Goal: Transaction & Acquisition: Purchase product/service

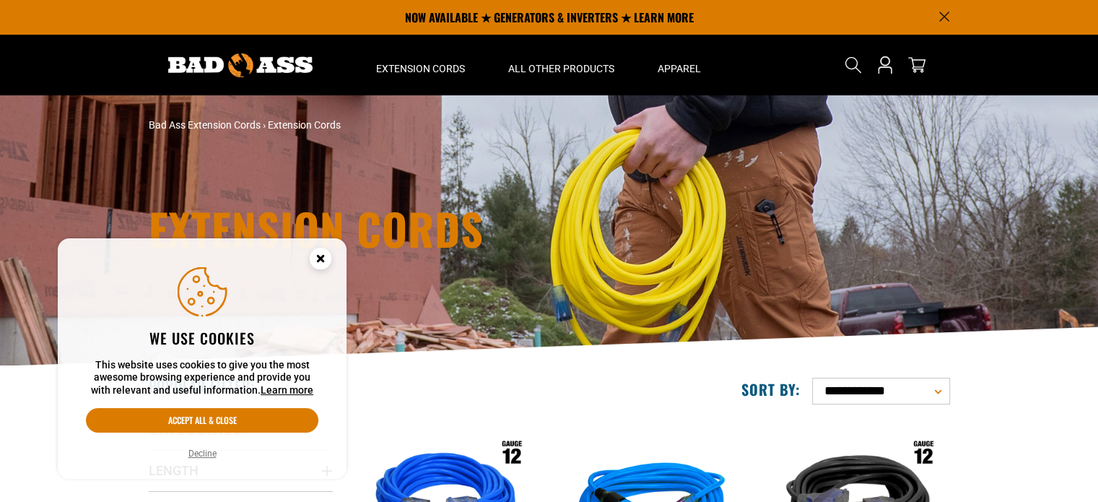
click at [323, 259] on icon "Cookie Consent" at bounding box center [320, 257] width 5 height 5
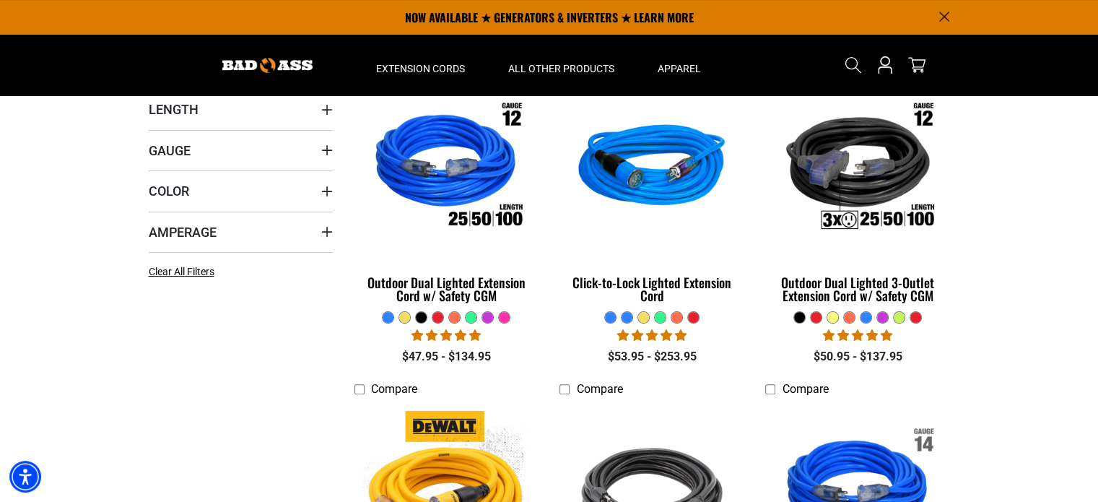
scroll to position [361, 0]
click at [323, 145] on icon "Gauge" at bounding box center [327, 150] width 12 height 12
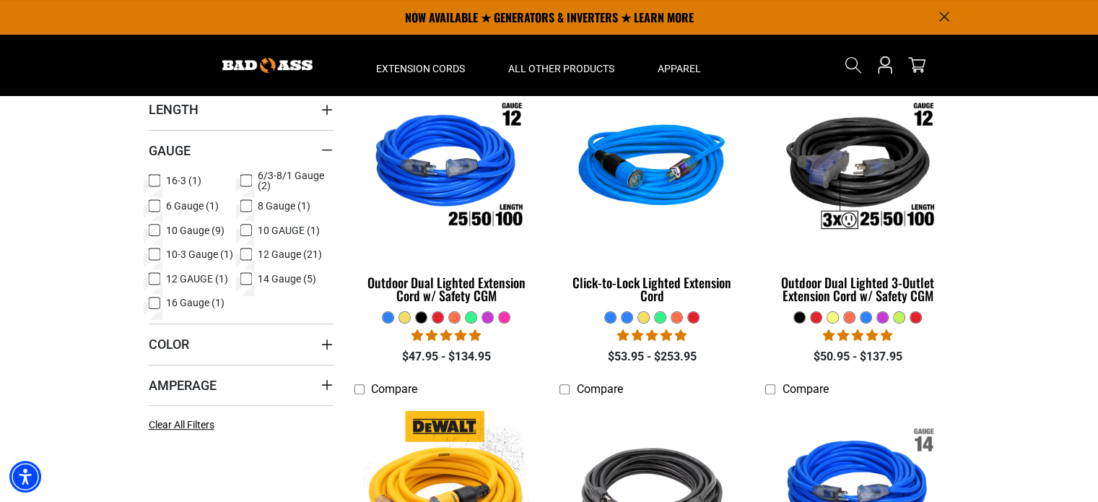
click at [157, 230] on icon at bounding box center [155, 230] width 12 height 19
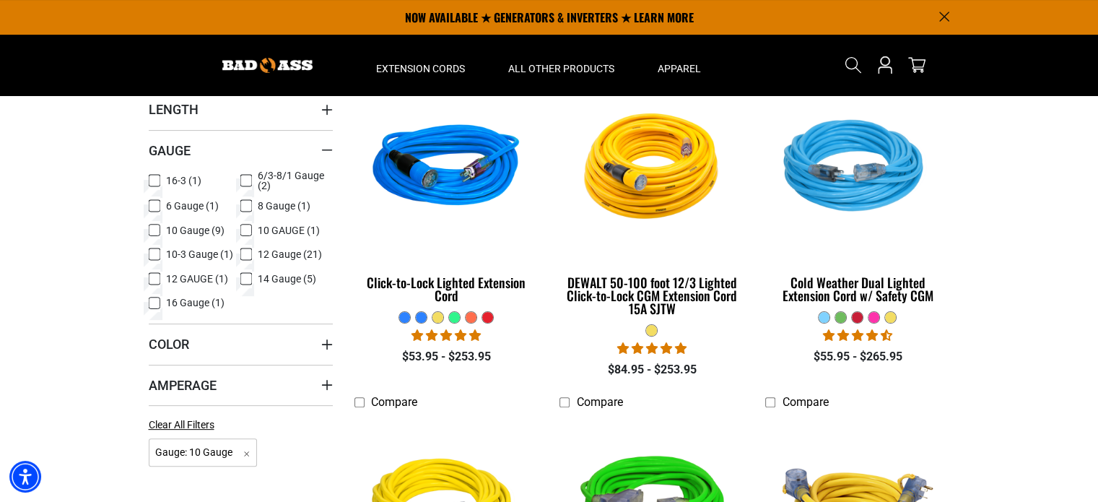
click at [153, 253] on icon at bounding box center [155, 254] width 12 height 19
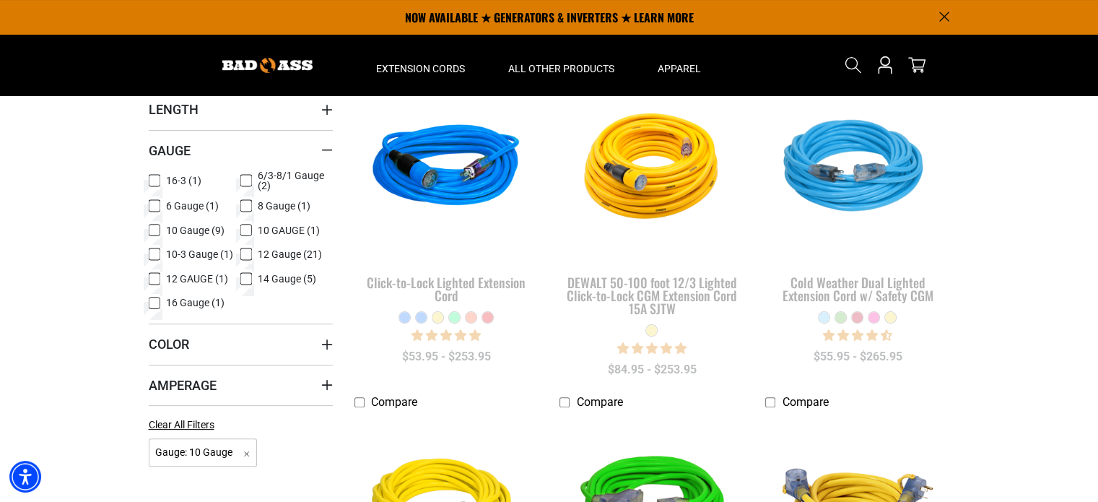
click at [247, 207] on icon at bounding box center [246, 205] width 12 height 19
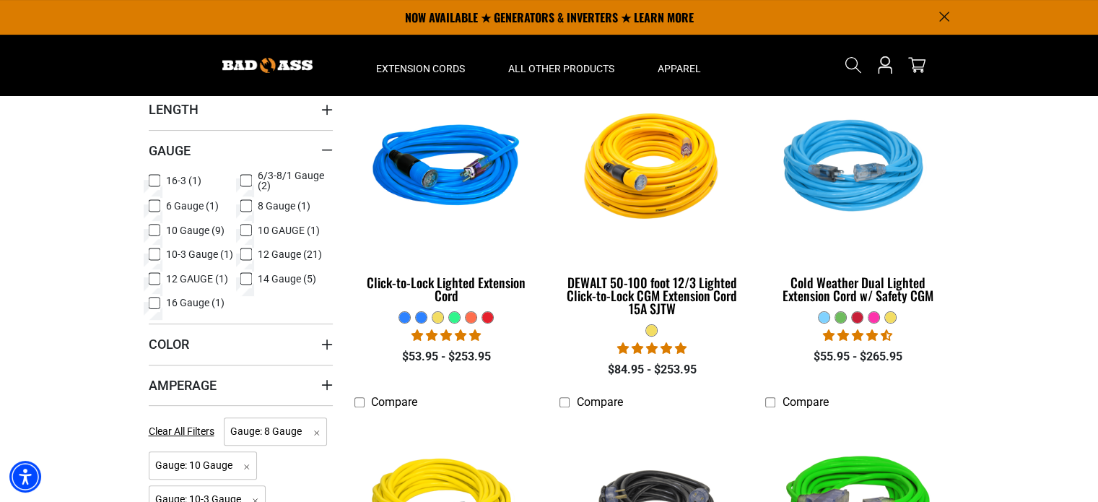
click at [245, 227] on icon at bounding box center [246, 230] width 12 height 19
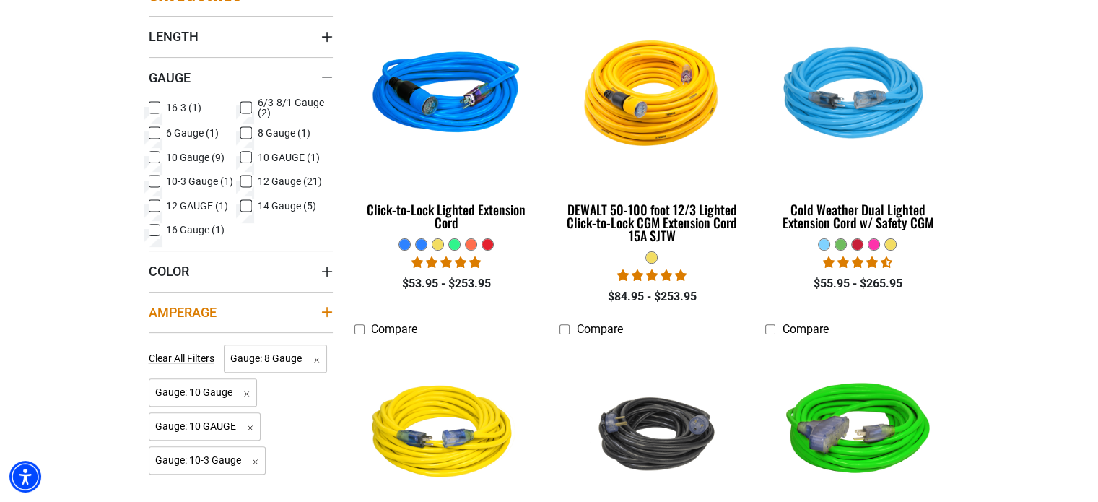
scroll to position [505, 0]
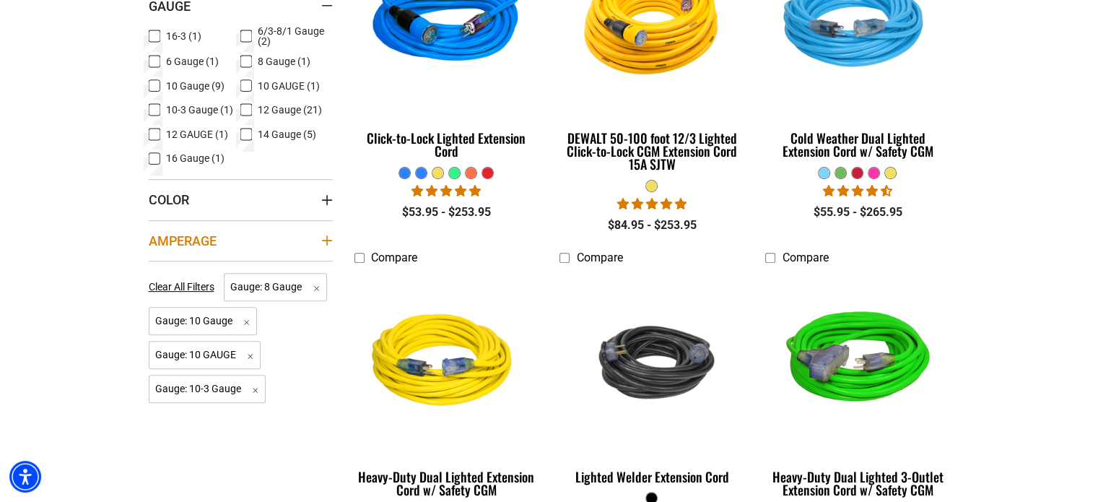
click at [323, 237] on icon "Amperage" at bounding box center [327, 241] width 12 height 12
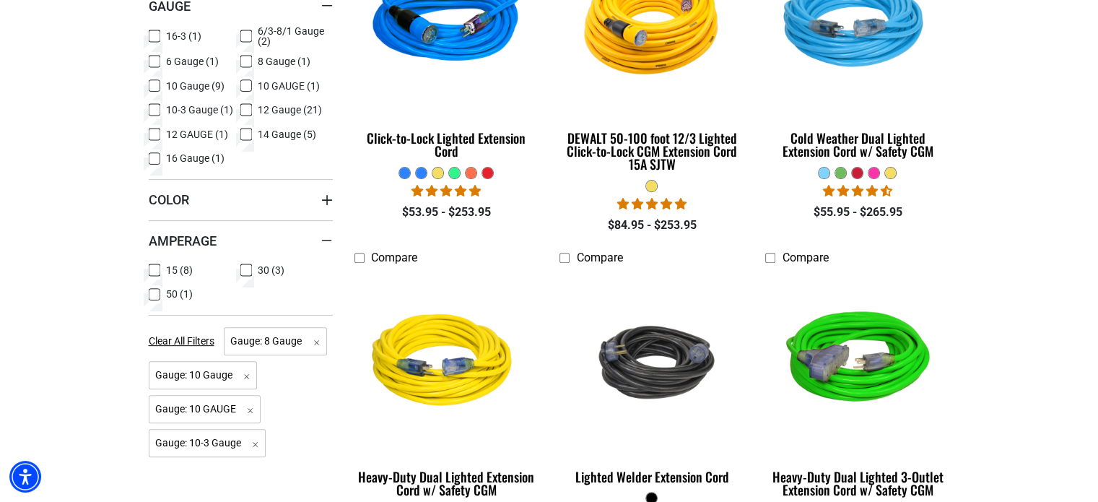
click at [243, 268] on icon at bounding box center [246, 270] width 12 height 19
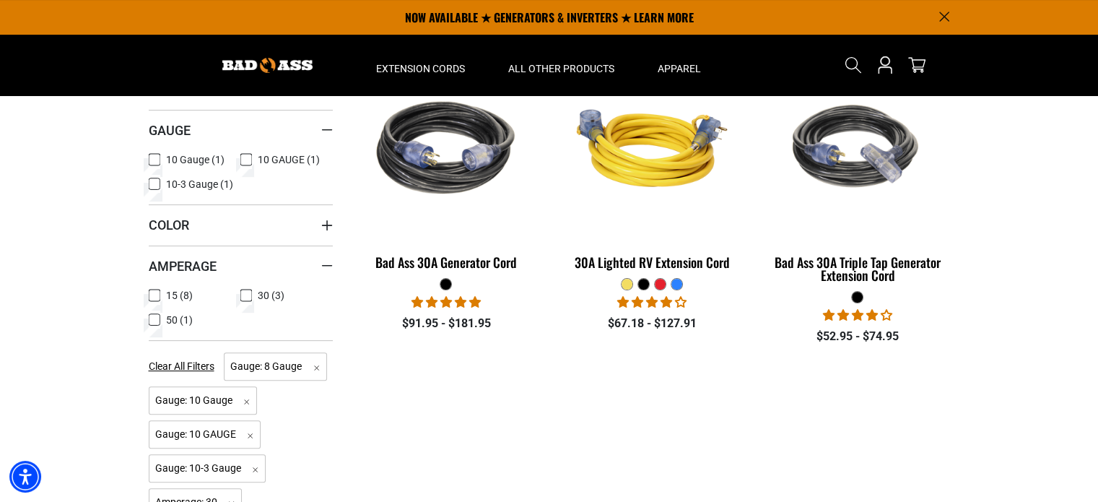
scroll to position [289, 0]
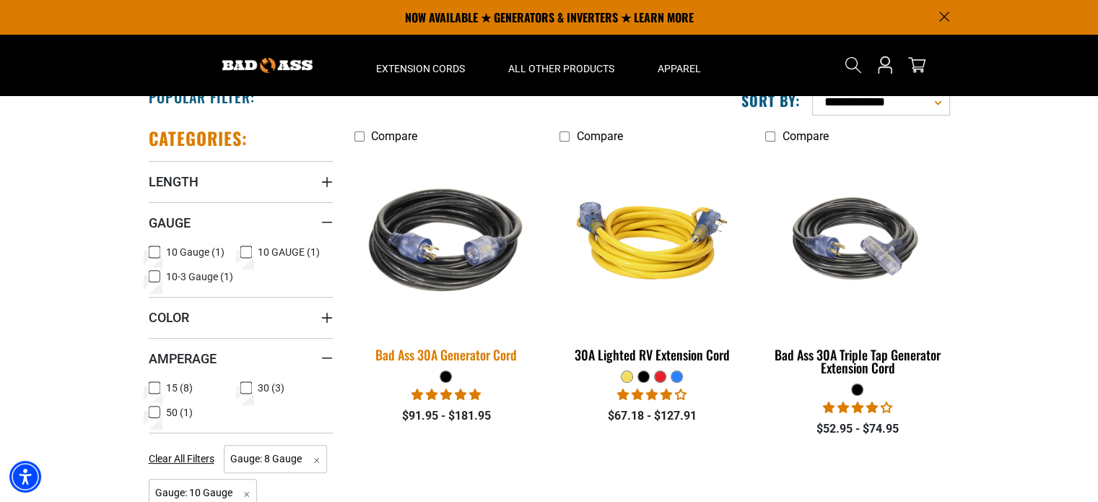
click at [450, 351] on div "Bad Ass 30A Generator Cord" at bounding box center [446, 354] width 184 height 13
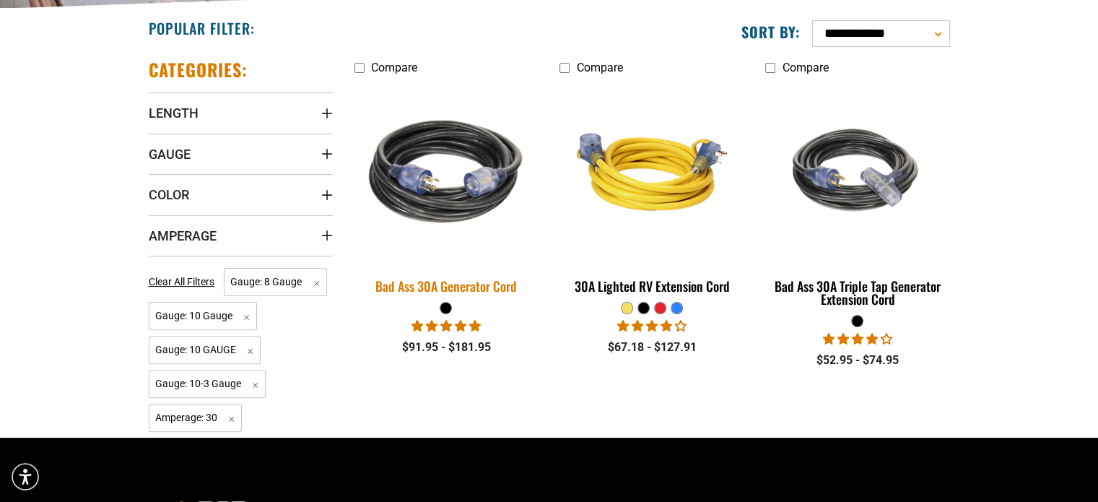
scroll to position [361, 0]
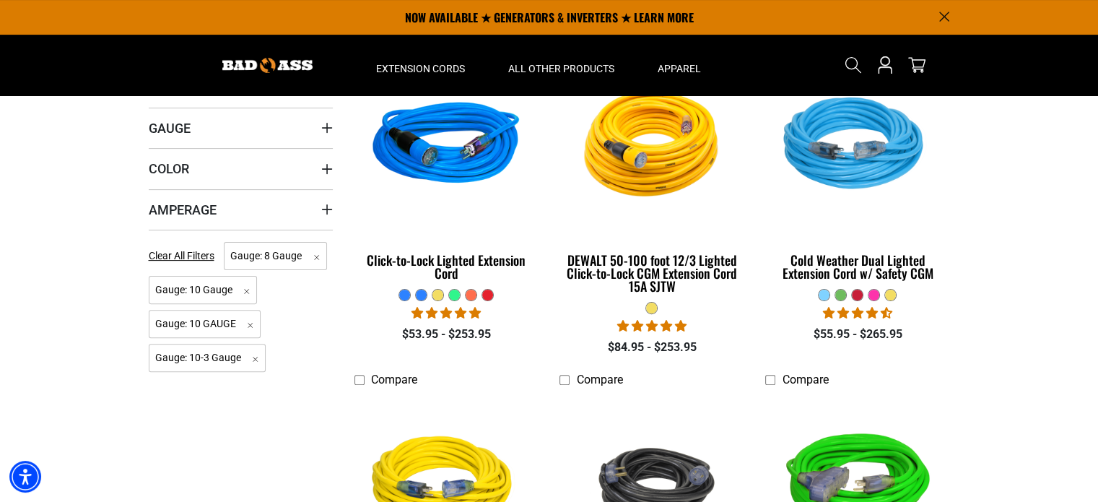
scroll to position [289, 0]
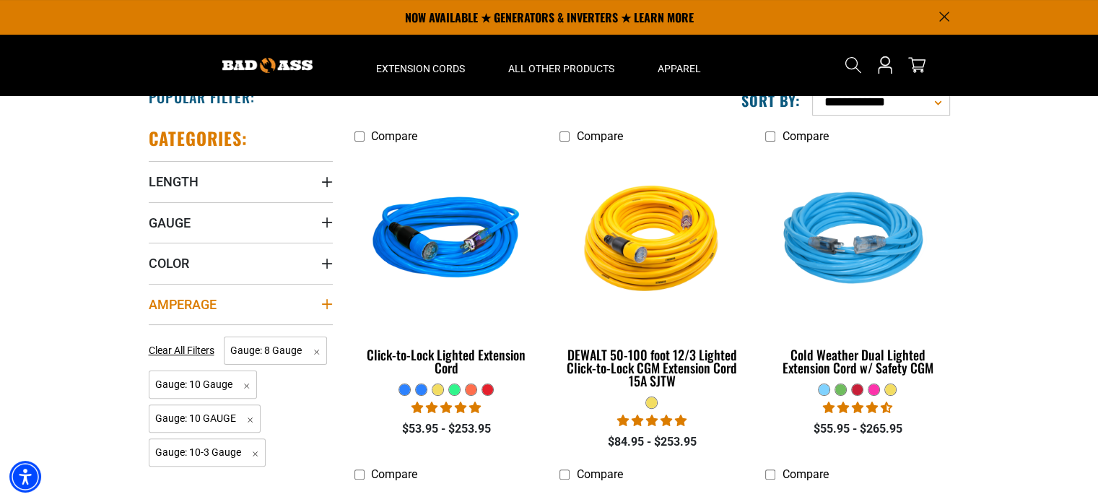
click at [325, 302] on icon "Amperage" at bounding box center [327, 304] width 12 height 12
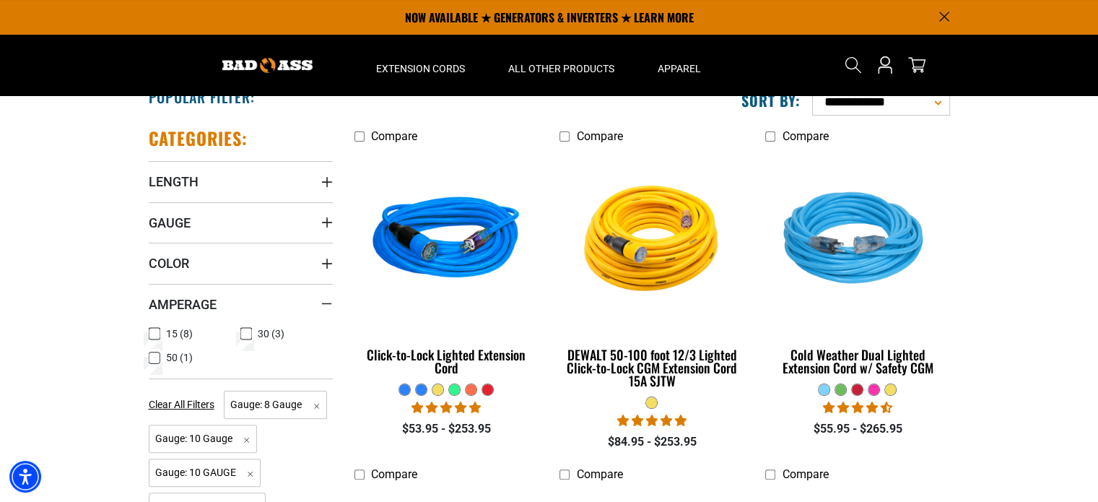
click at [154, 334] on icon at bounding box center [155, 333] width 12 height 19
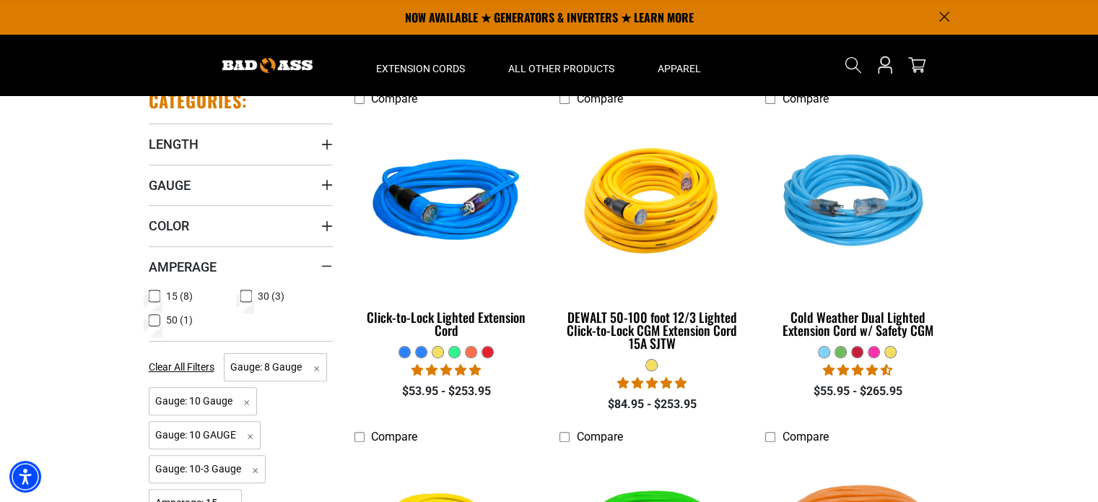
scroll to position [217, 0]
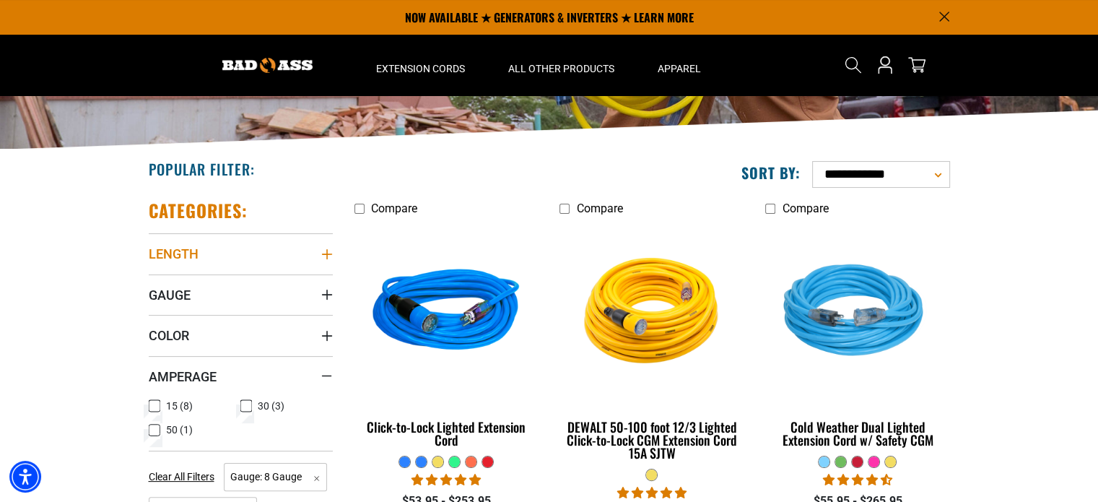
click at [323, 250] on icon "Length" at bounding box center [327, 254] width 12 height 12
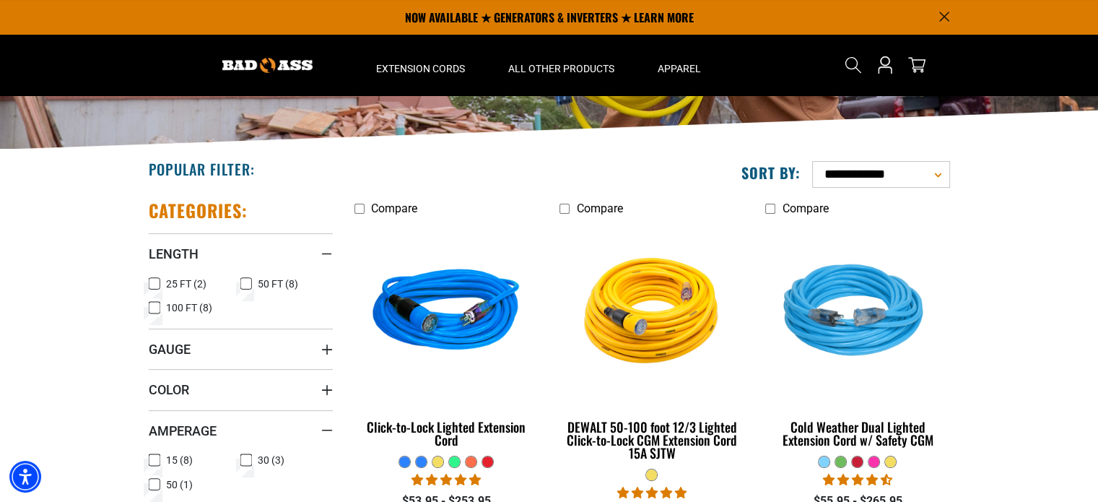
click at [156, 284] on icon at bounding box center [155, 283] width 12 height 19
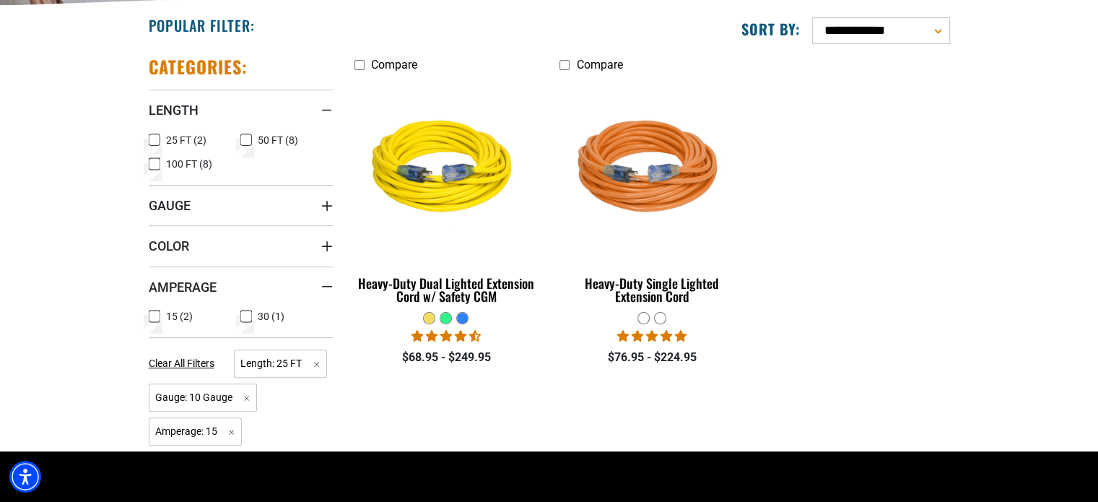
scroll to position [361, 0]
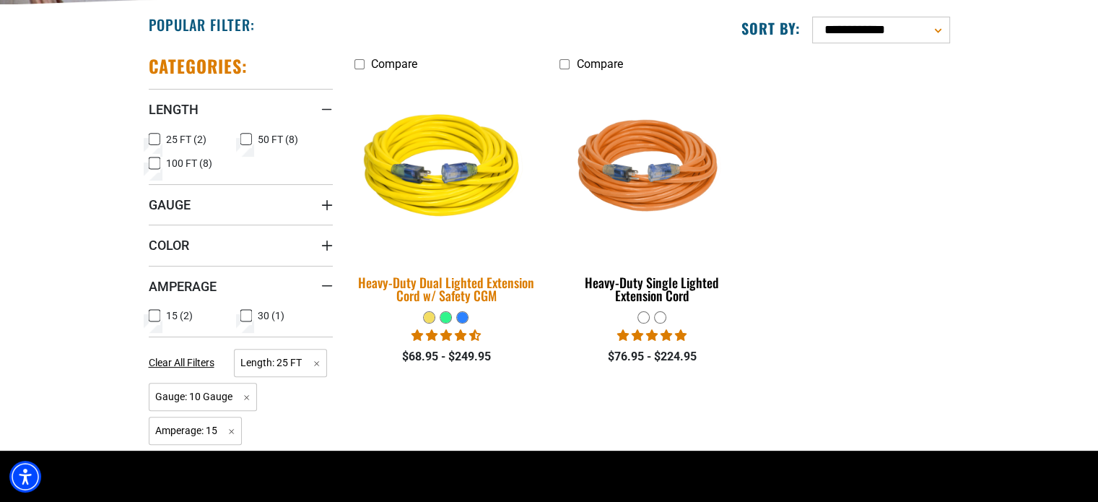
click at [480, 291] on div "Heavy-Duty Dual Lighted Extension Cord w/ Safety CGM" at bounding box center [446, 289] width 184 height 26
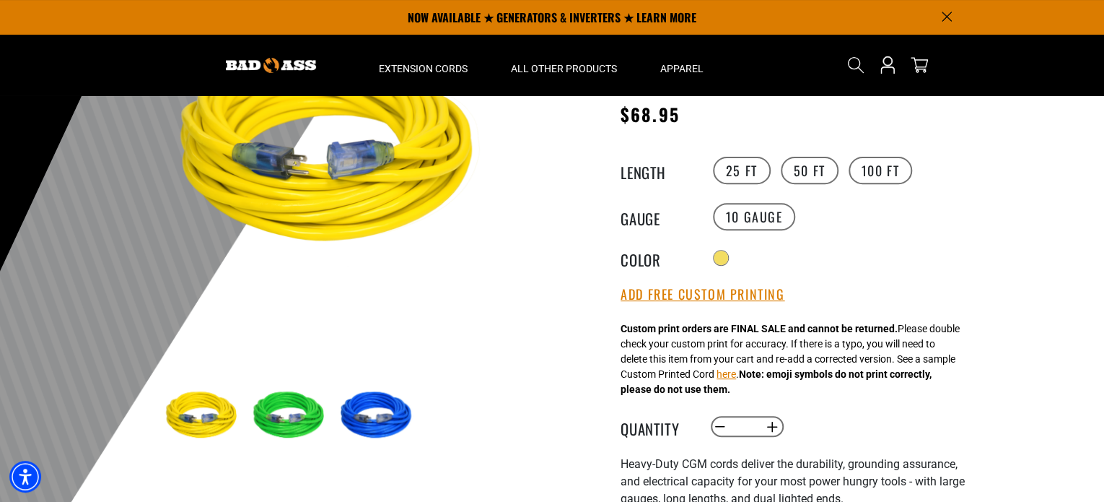
scroll to position [72, 0]
